Goal: Check status

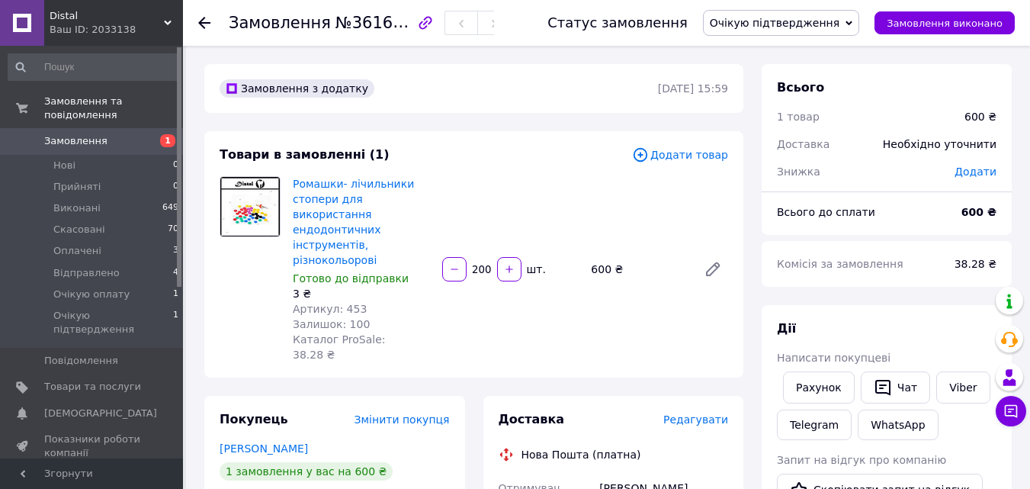
click at [195, 21] on div "Замовлення №361637384 Статус замовлення Очікую підтвердження Прийнято Виконано …" at bounding box center [606, 23] width 847 height 46
click at [207, 22] on use at bounding box center [204, 23] width 12 height 12
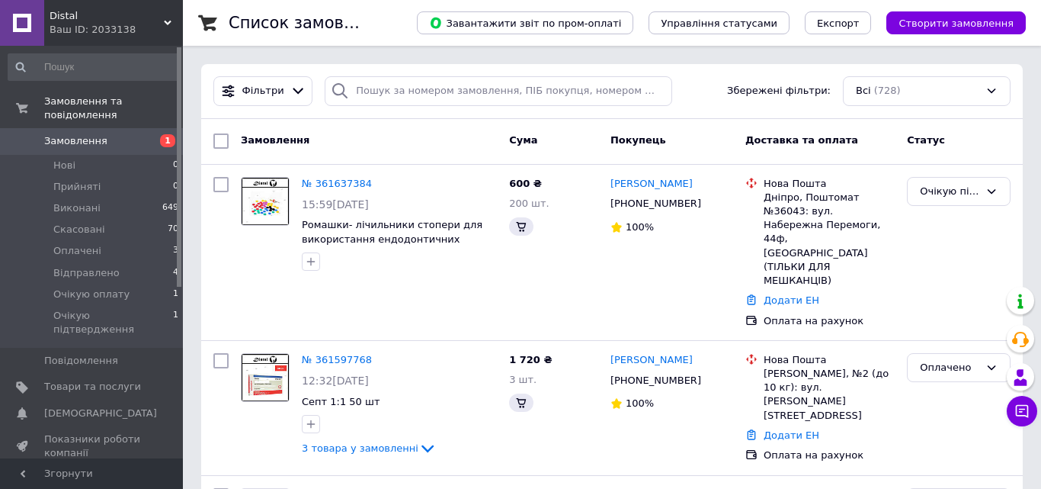
click at [1015, 407] on icon at bounding box center [1021, 410] width 15 height 15
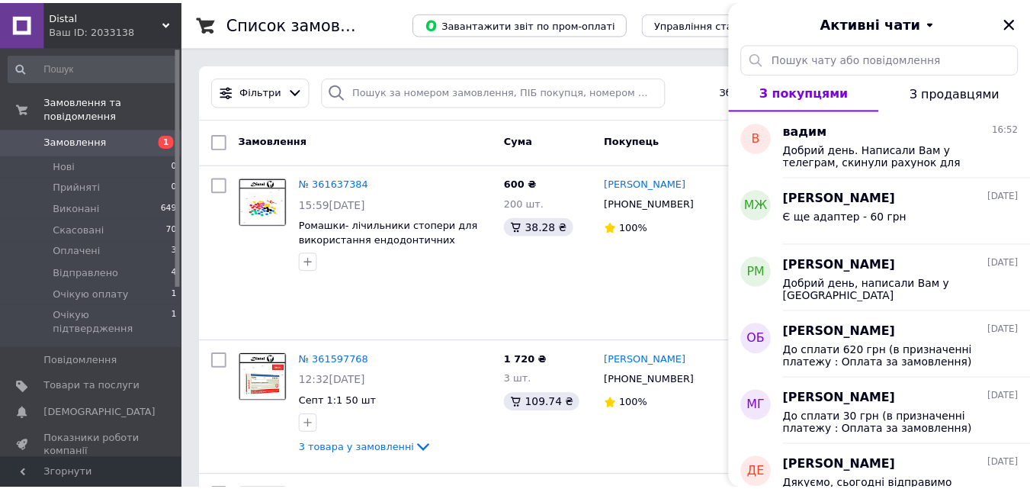
scroll to position [229, 0]
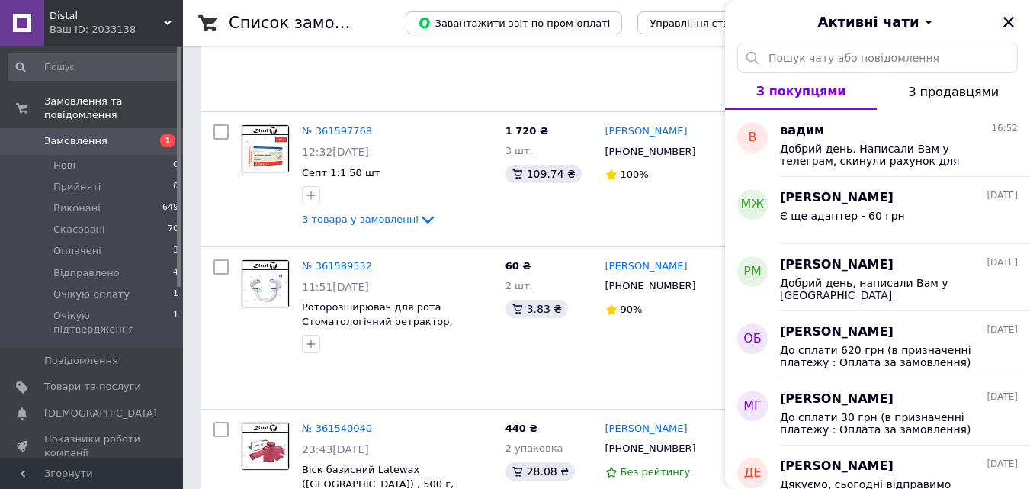
click at [1009, 26] on icon "Закрити" at bounding box center [1009, 22] width 14 height 14
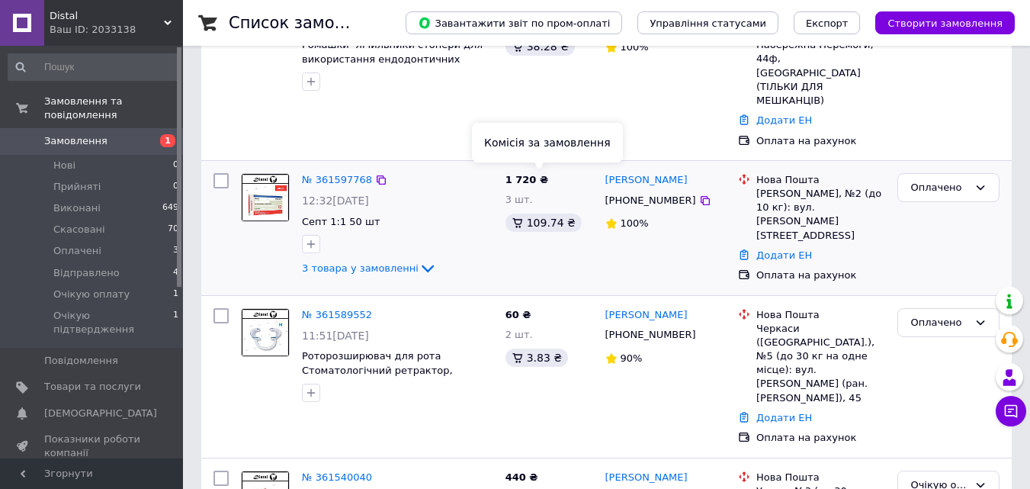
scroll to position [0, 0]
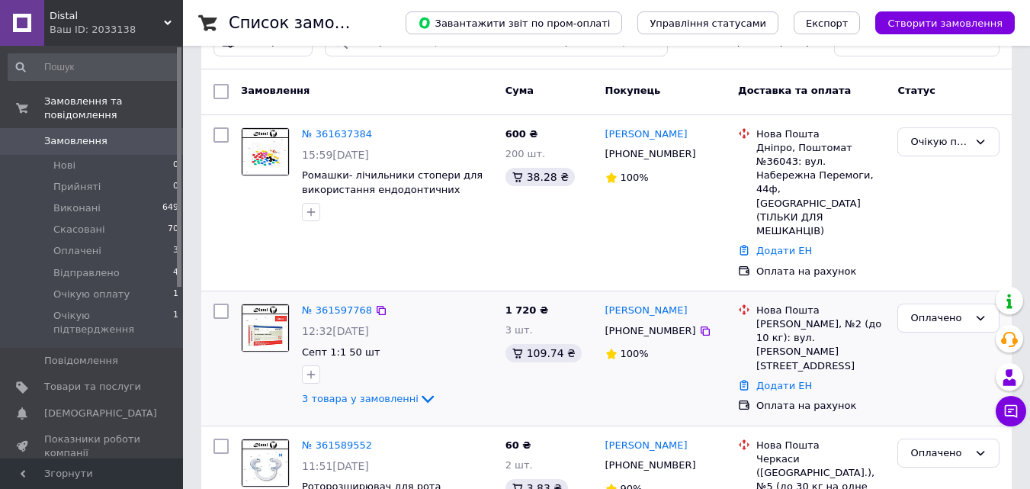
scroll to position [76, 0]
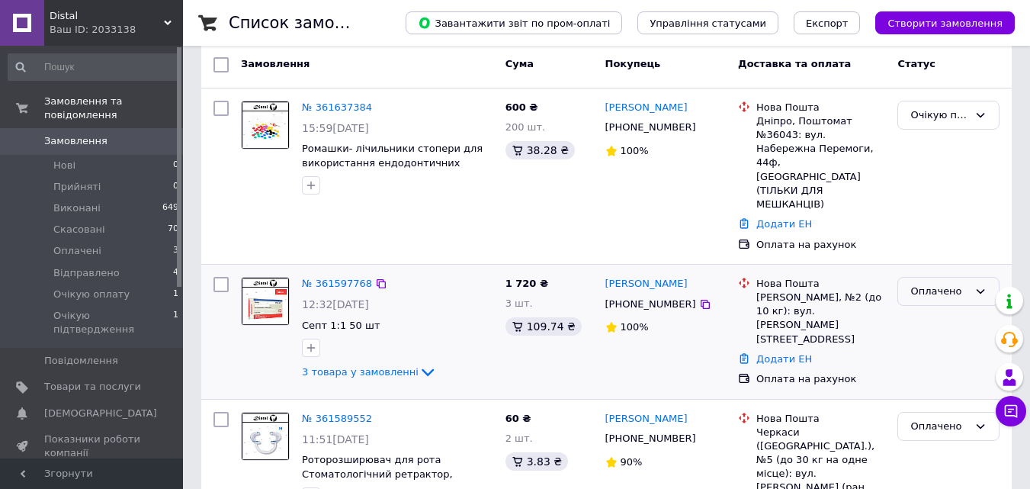
click at [944, 284] on div "Оплачено" at bounding box center [939, 292] width 58 height 16
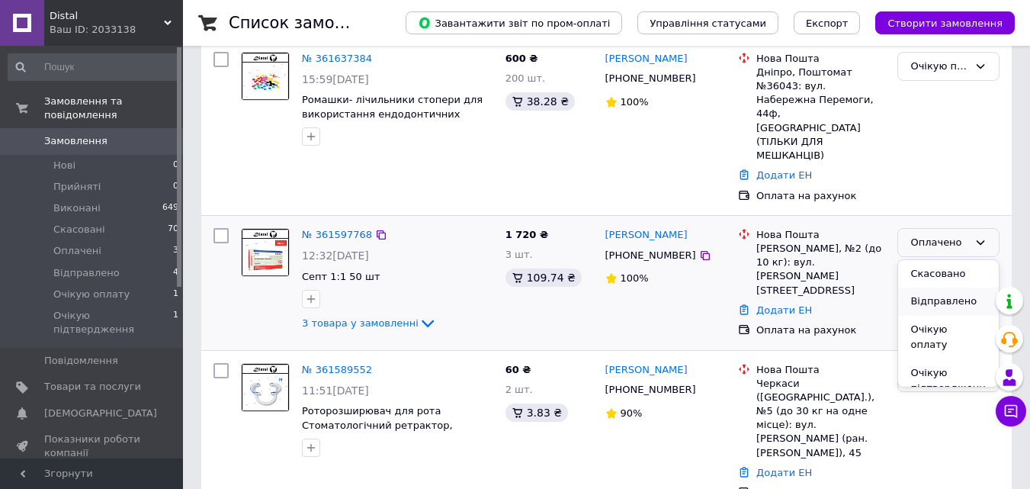
scroll to position [152, 0]
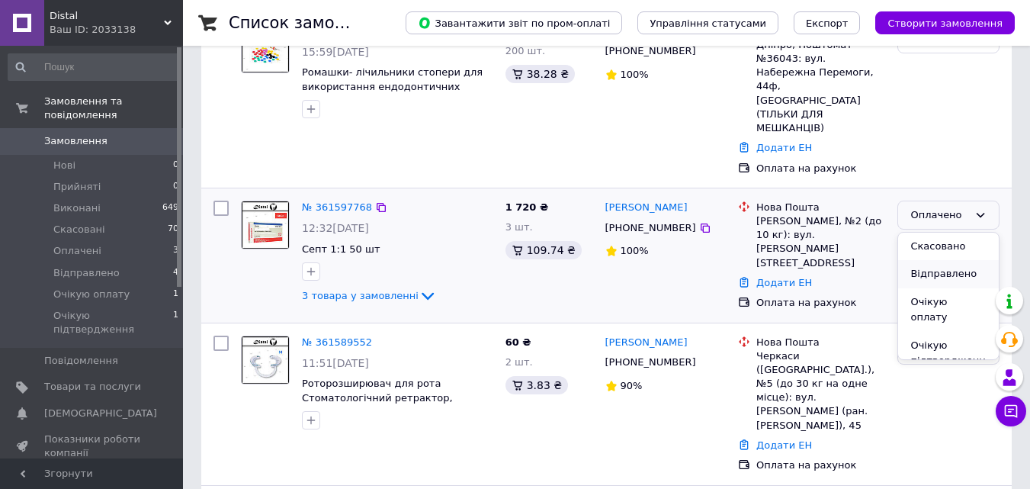
click at [941, 260] on li "Відправлено" at bounding box center [948, 274] width 101 height 28
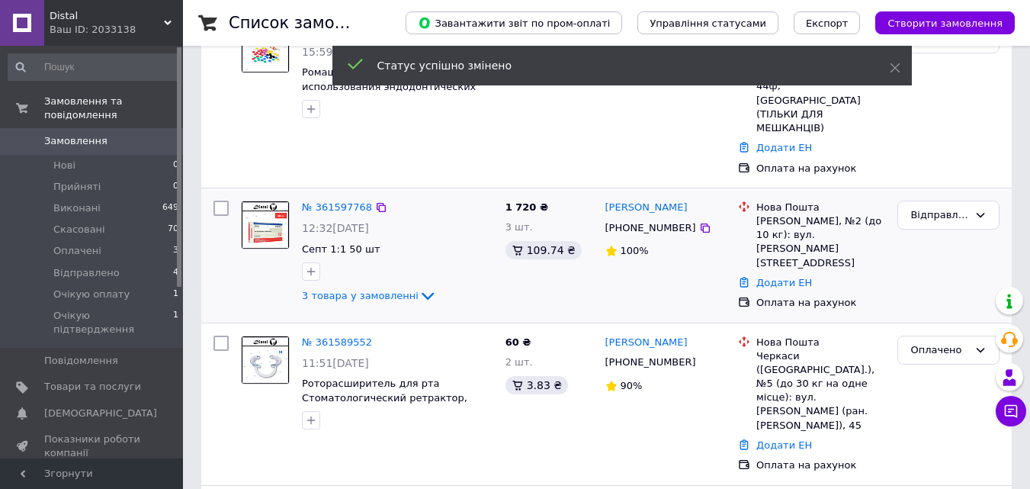
click at [953, 342] on div "Оплачено" at bounding box center [939, 350] width 58 height 16
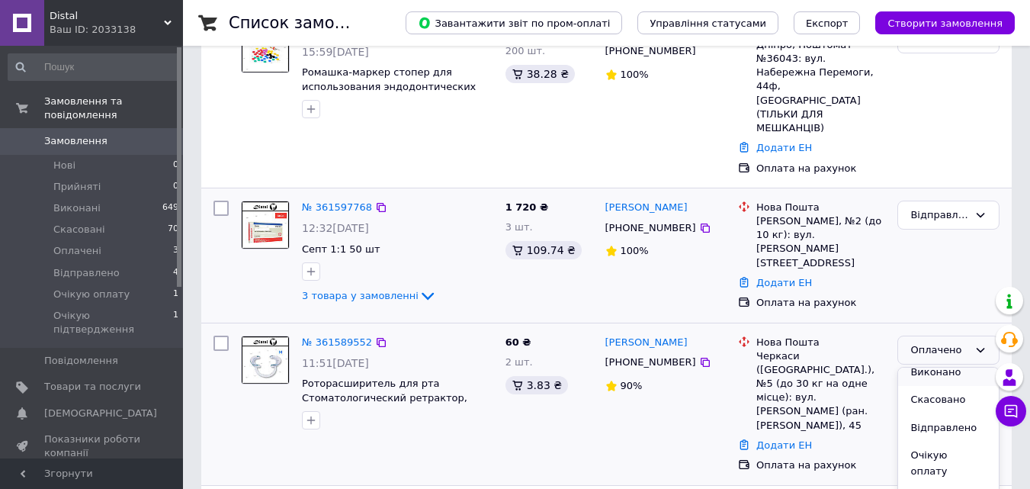
scroll to position [56, 0]
click at [950, 395] on li "Відправлено" at bounding box center [948, 409] width 101 height 28
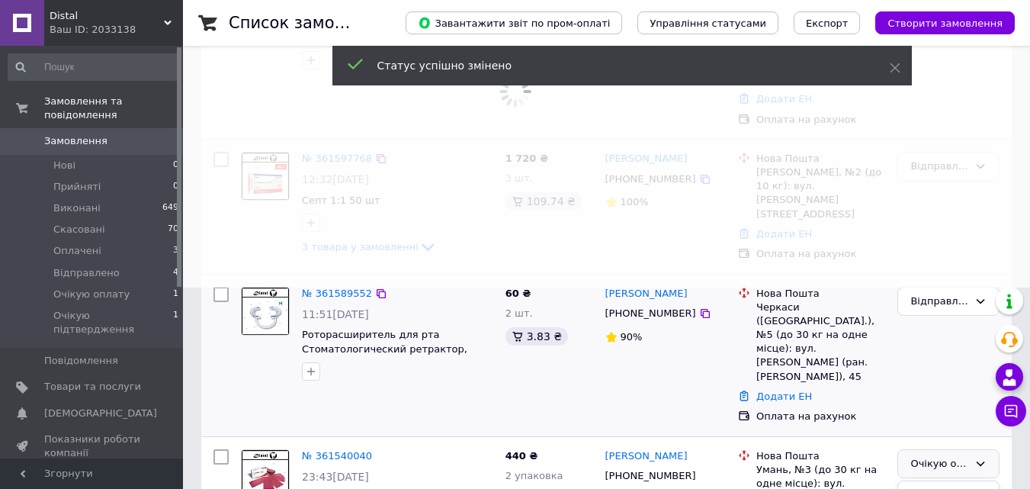
scroll to position [229, 0]
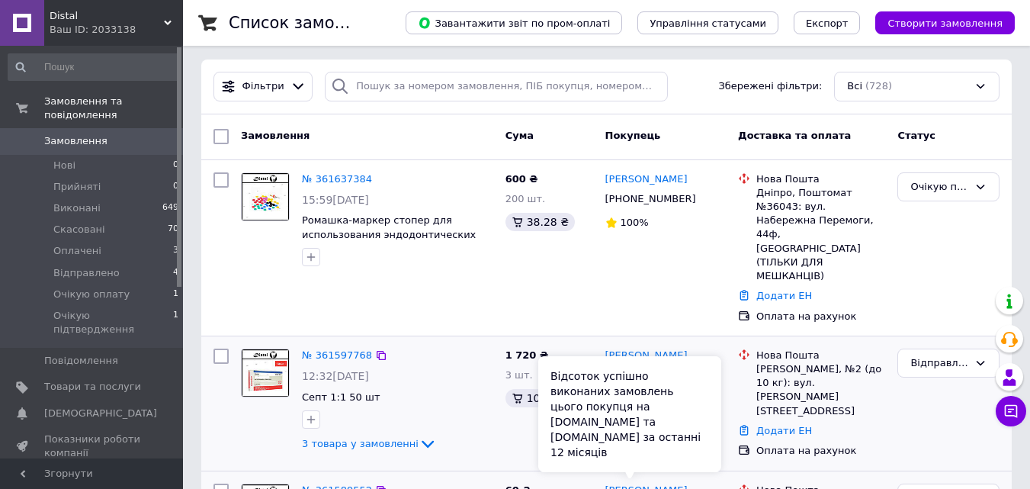
scroll to position [0, 0]
